Goal: Share content

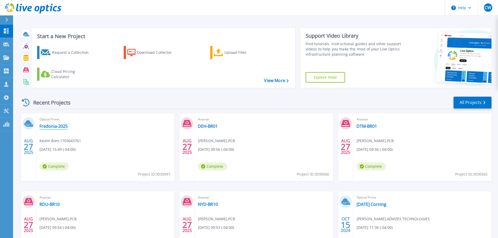
click at [51, 125] on link "Fredonia-2025" at bounding box center [54, 126] width 28 height 5
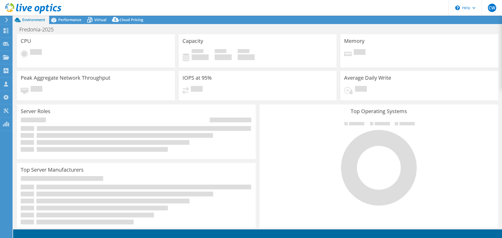
select select "USD"
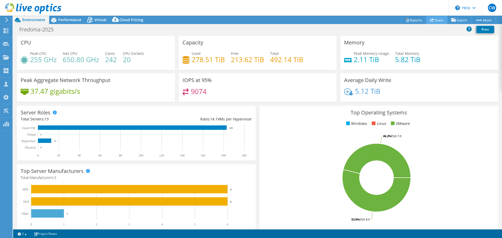
click at [437, 20] on link "Share" at bounding box center [436, 20] width 21 height 8
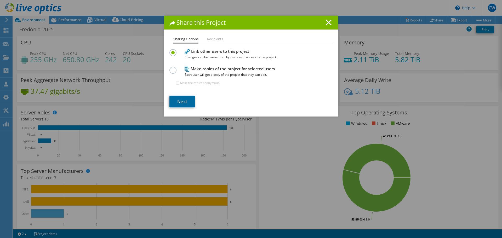
click at [177, 102] on link "Next" at bounding box center [183, 102] width 26 height 12
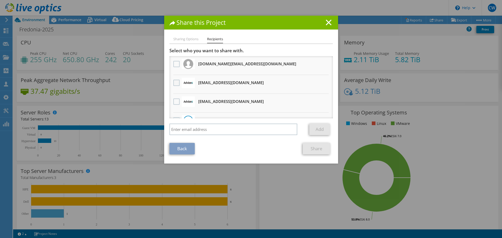
click at [176, 83] on label at bounding box center [177, 83] width 8 height 6
click at [0, 0] on input "checkbox" at bounding box center [0, 0] width 0 height 0
click at [311, 147] on link "Share" at bounding box center [316, 149] width 27 height 12
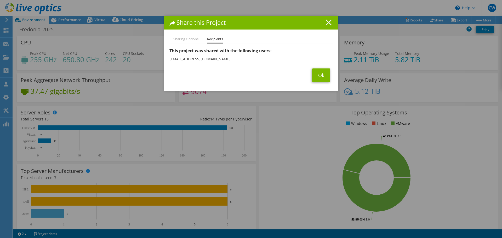
click at [328, 22] on line at bounding box center [328, 22] width 5 height 5
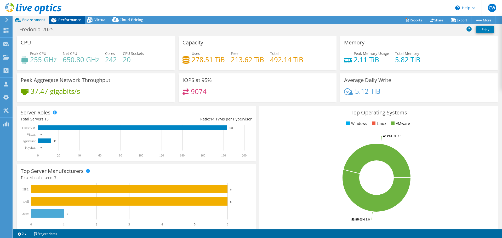
click at [66, 20] on span "Performance" at bounding box center [69, 19] width 23 height 5
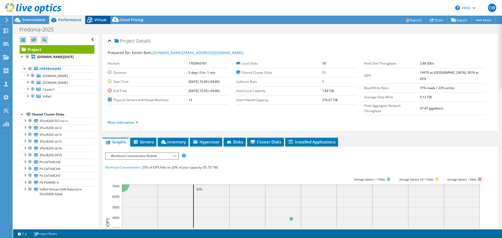
click at [101, 20] on span "Virtual" at bounding box center [100, 19] width 12 height 5
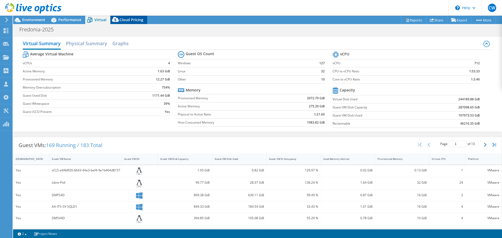
click at [126, 18] on span "Cloud Pricing" at bounding box center [132, 19] width 24 height 5
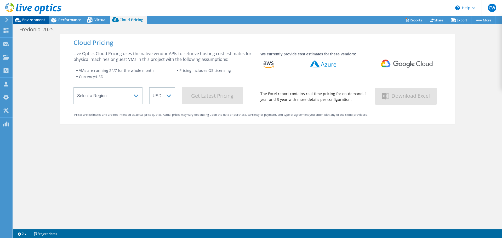
click at [24, 20] on span "Environment" at bounding box center [33, 19] width 23 height 5
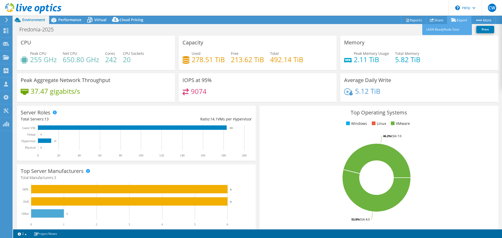
click at [457, 19] on link "Export" at bounding box center [459, 20] width 24 height 8
click at [412, 19] on link "Reports" at bounding box center [413, 20] width 25 height 8
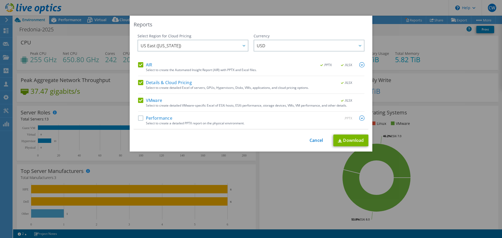
click at [139, 119] on label "Performance" at bounding box center [155, 118] width 34 height 5
click at [0, 0] on input "Performance" at bounding box center [0, 0] width 0 height 0
click at [360, 120] on img at bounding box center [361, 118] width 5 height 5
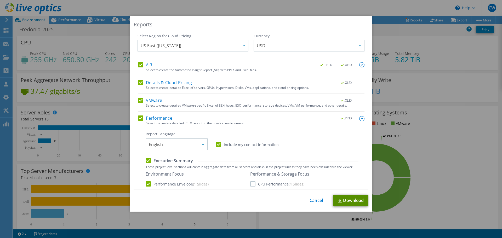
click at [347, 202] on link "Download" at bounding box center [351, 201] width 35 height 12
click at [316, 200] on link "Cancel" at bounding box center [316, 200] width 13 height 5
